Goal: Communication & Community: Ask a question

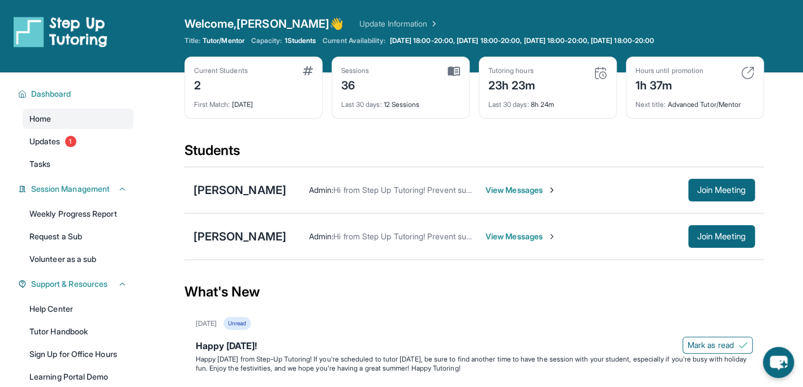
click at [502, 235] on span "View Messages" at bounding box center [520, 236] width 71 height 11
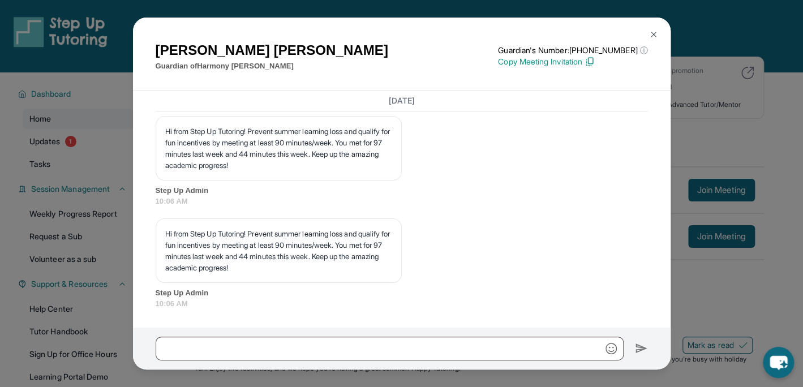
scroll to position [7606, 0]
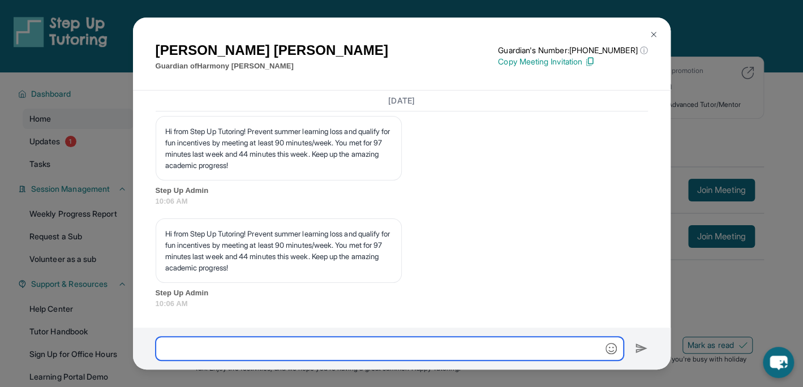
click at [169, 345] on input "text" at bounding box center [390, 349] width 468 height 24
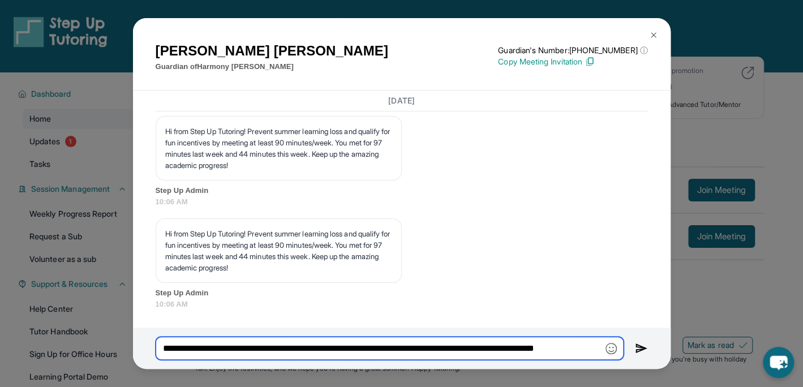
scroll to position [0, 0]
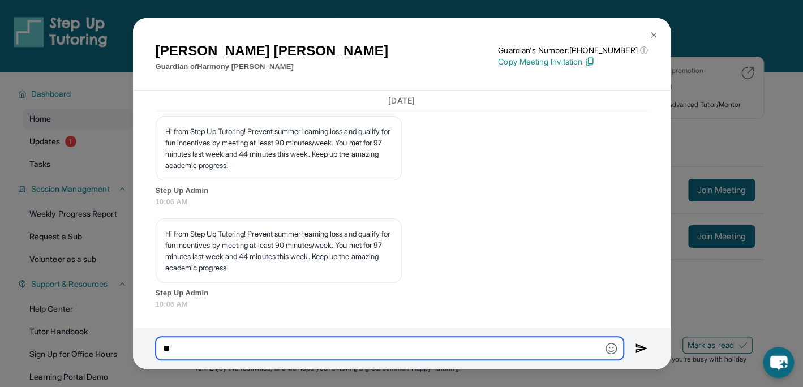
type input "*"
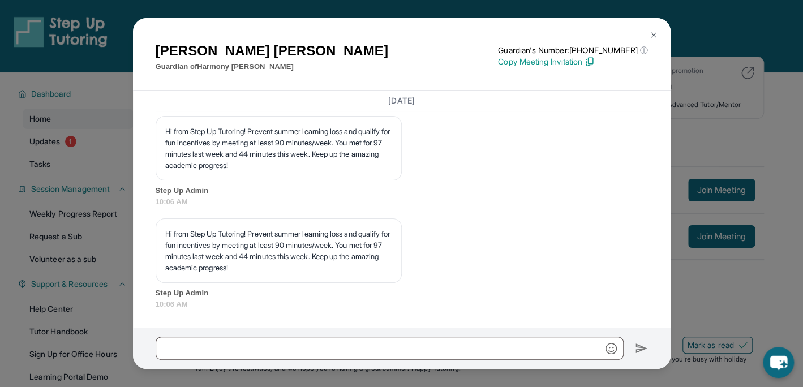
click at [656, 37] on img at bounding box center [653, 35] width 9 height 9
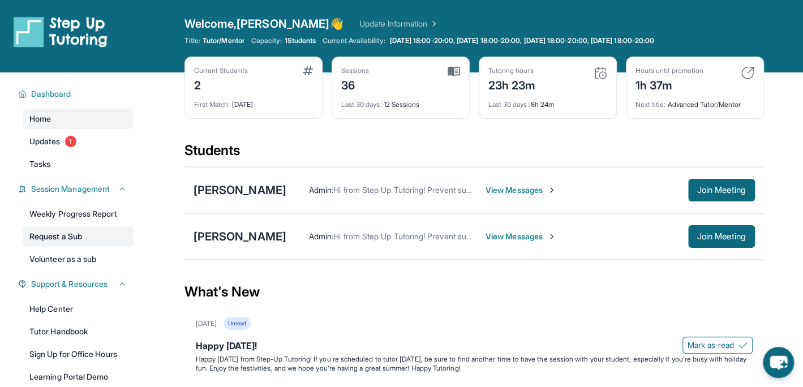
click at [48, 233] on link "Request a Sub" at bounding box center [78, 236] width 111 height 20
click at [512, 190] on span "View Messages" at bounding box center [520, 189] width 71 height 11
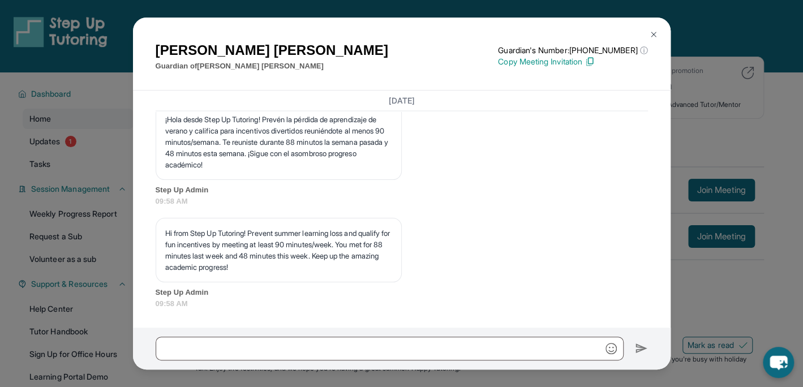
scroll to position [11090, 0]
click at [654, 36] on img at bounding box center [653, 34] width 9 height 9
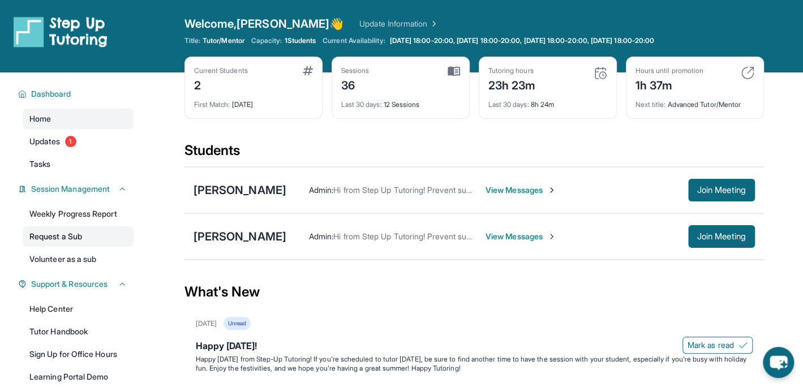
click at [53, 235] on link "Request a Sub" at bounding box center [78, 236] width 111 height 20
click at [240, 188] on div "[PERSON_NAME]" at bounding box center [239, 190] width 93 height 16
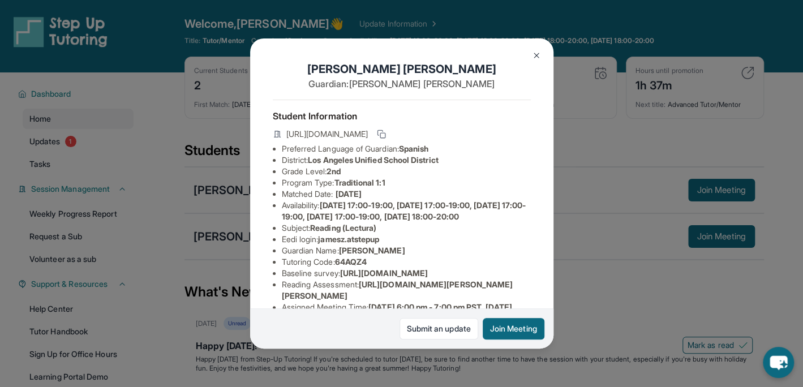
click at [534, 57] on img at bounding box center [536, 55] width 9 height 9
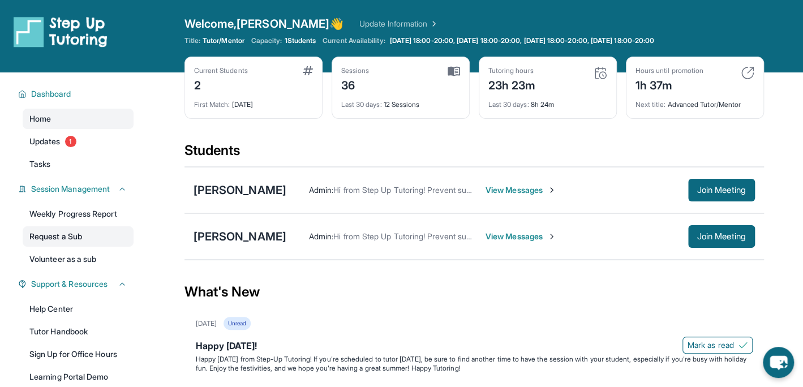
click at [36, 239] on link "Request a Sub" at bounding box center [78, 236] width 111 height 20
click at [43, 236] on link "Request a Sub" at bounding box center [78, 236] width 111 height 20
click at [511, 192] on span "View Messages" at bounding box center [520, 189] width 71 height 11
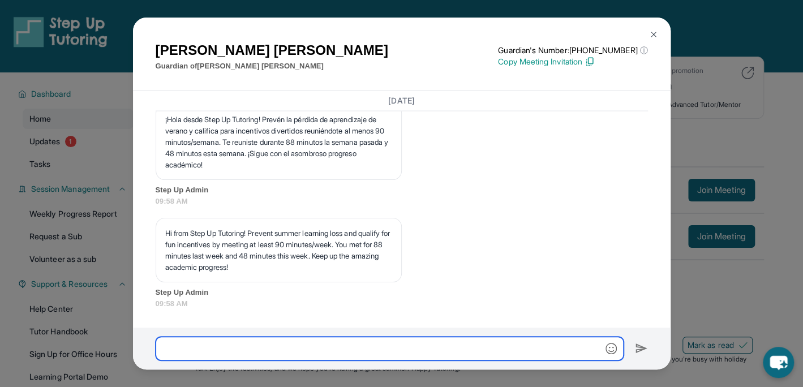
click at [190, 348] on input "text" at bounding box center [390, 349] width 468 height 24
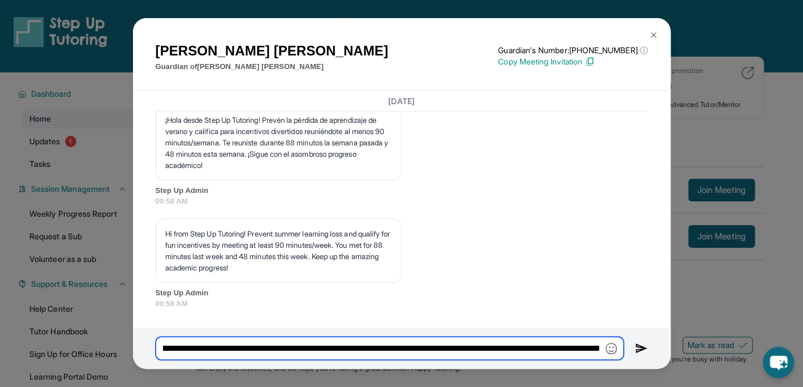
scroll to position [0, 1271]
type input "**********"
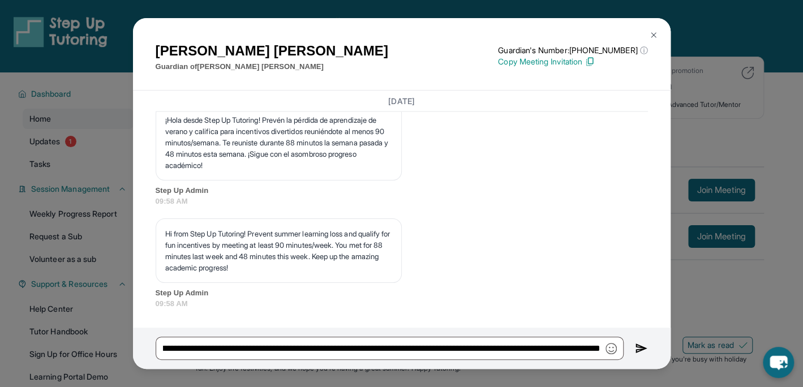
scroll to position [0, 0]
click at [638, 351] on img at bounding box center [641, 349] width 13 height 14
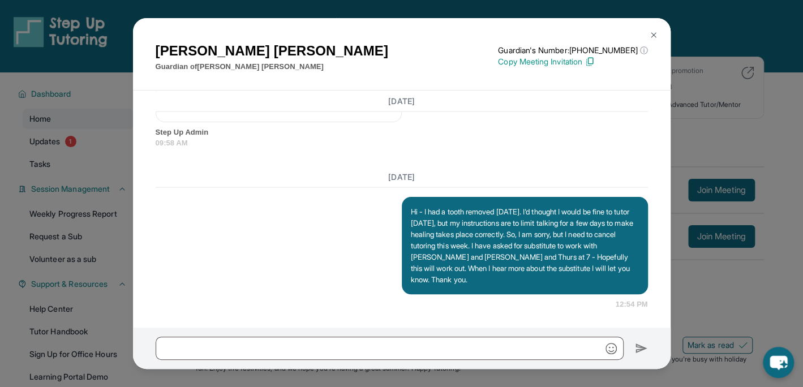
scroll to position [11240, 0]
click at [652, 33] on img at bounding box center [653, 35] width 9 height 9
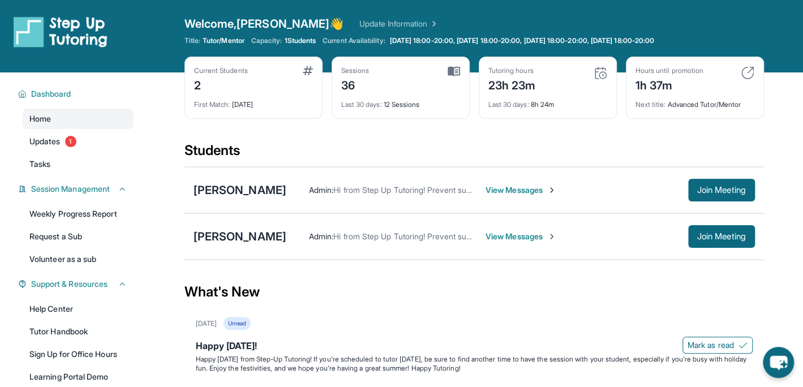
click at [523, 235] on span "View Messages" at bounding box center [520, 236] width 71 height 11
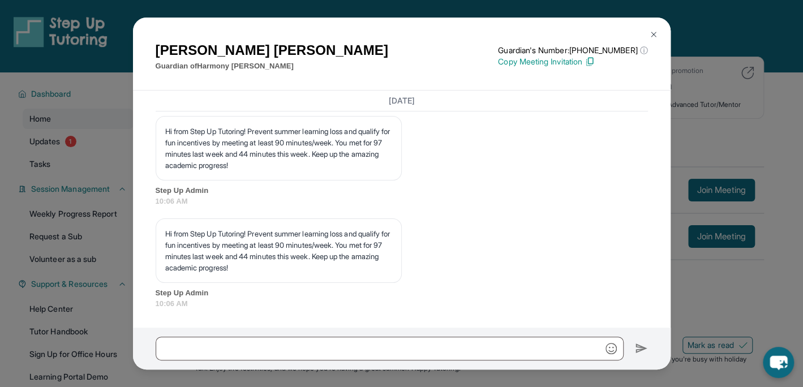
scroll to position [7606, 0]
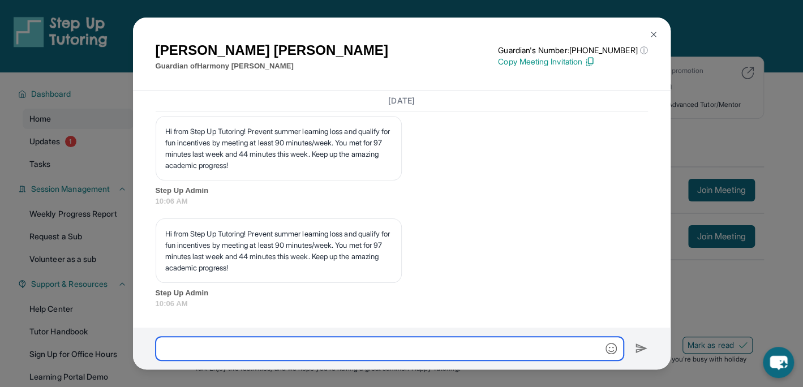
click at [171, 339] on input "text" at bounding box center [390, 349] width 468 height 24
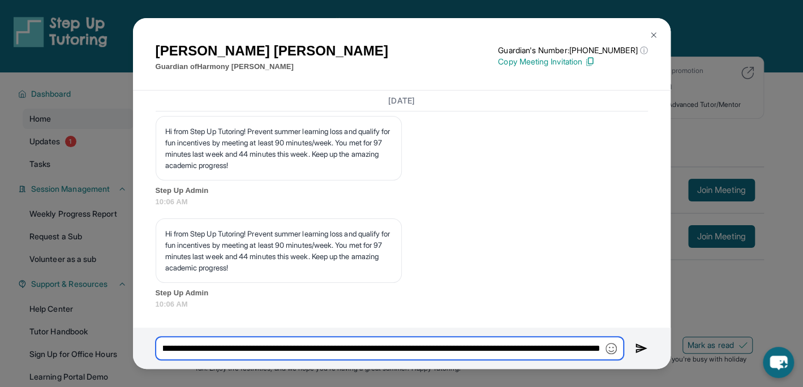
scroll to position [0, 1993]
type input "**********"
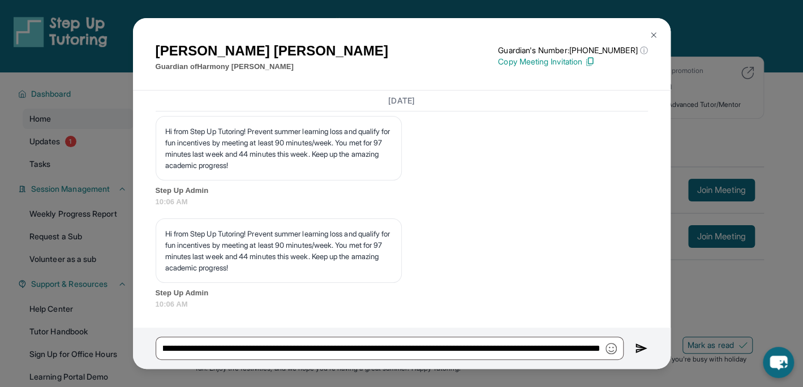
scroll to position [0, 0]
click at [640, 346] on img at bounding box center [641, 349] width 13 height 14
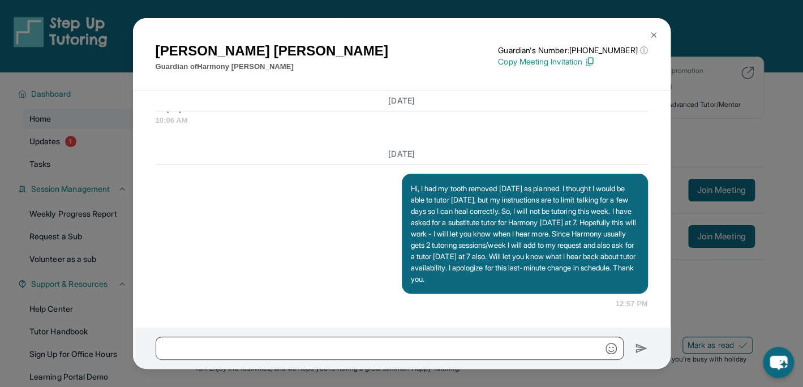
scroll to position [7800, 0]
click at [651, 35] on img at bounding box center [653, 35] width 9 height 9
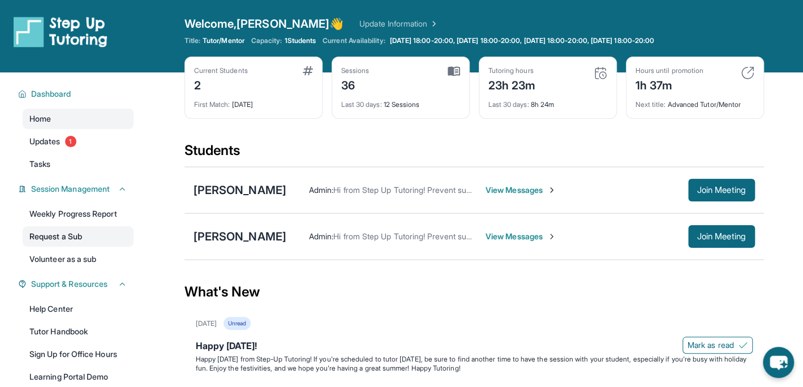
click at [47, 236] on link "Request a Sub" at bounding box center [78, 236] width 111 height 20
click at [507, 186] on span "View Messages" at bounding box center [520, 189] width 71 height 11
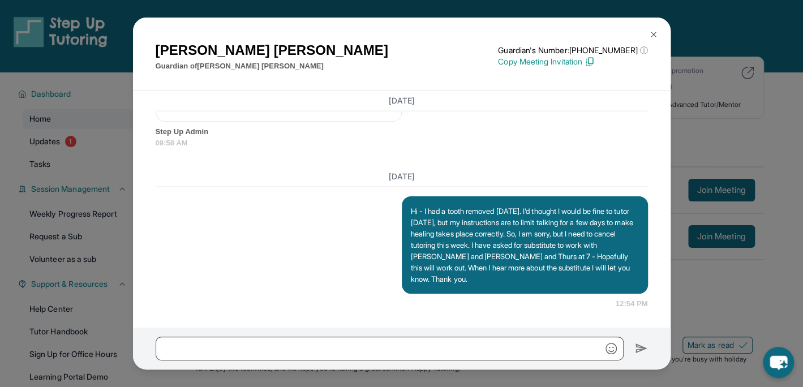
scroll to position [11251, 0]
click at [653, 35] on img at bounding box center [653, 34] width 9 height 9
